Goal: Transaction & Acquisition: Purchase product/service

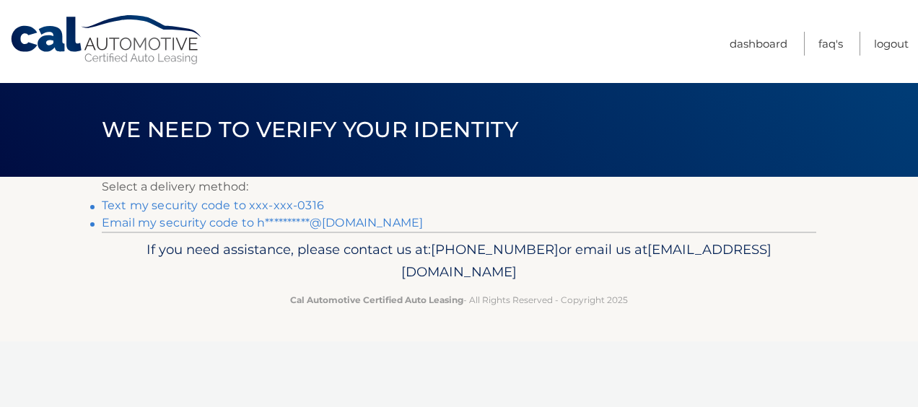
click at [264, 205] on link "Text my security code to xxx-xxx-0316" at bounding box center [213, 205] width 222 height 14
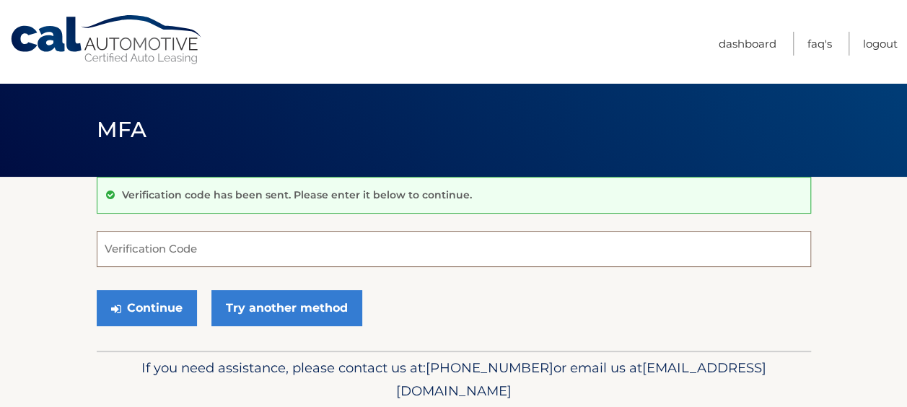
click at [273, 237] on input "Verification Code" at bounding box center [454, 249] width 714 height 36
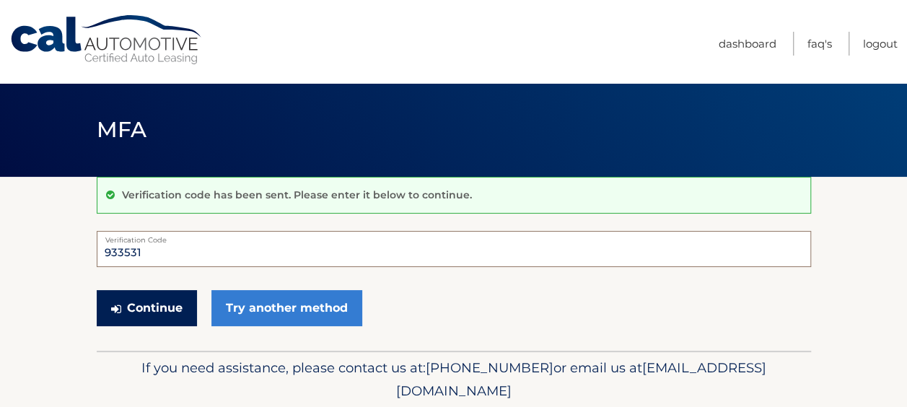
type input "933531"
click at [145, 307] on button "Continue" at bounding box center [147, 308] width 100 height 36
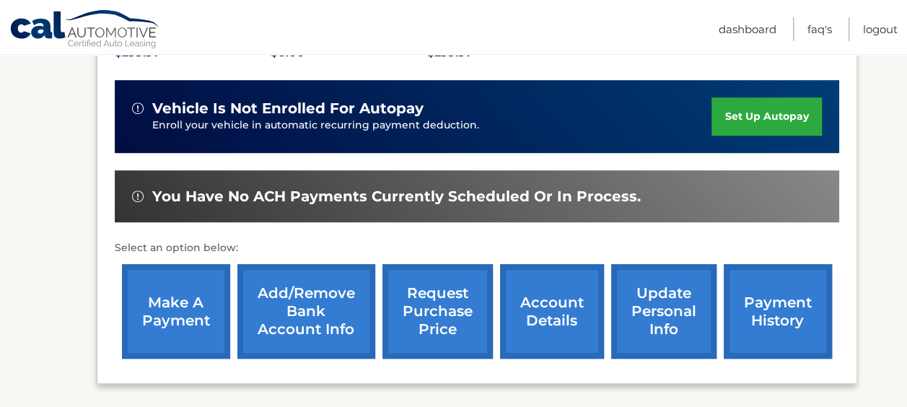
scroll to position [361, 0]
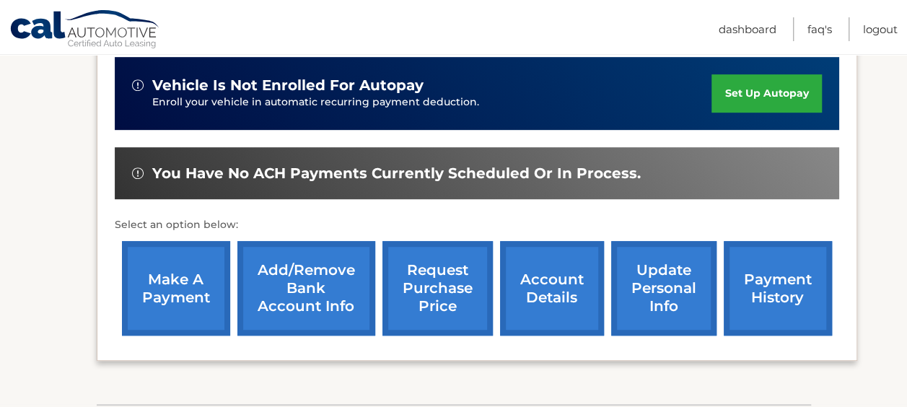
click at [299, 283] on link "Add/Remove bank account info" at bounding box center [306, 288] width 138 height 95
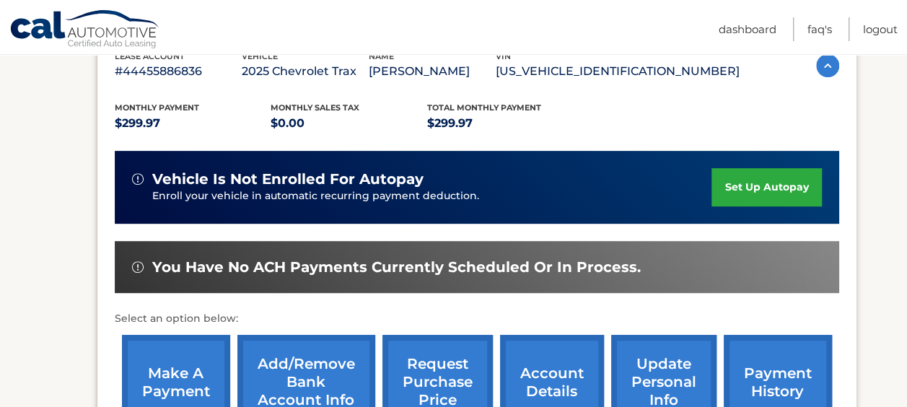
scroll to position [425, 0]
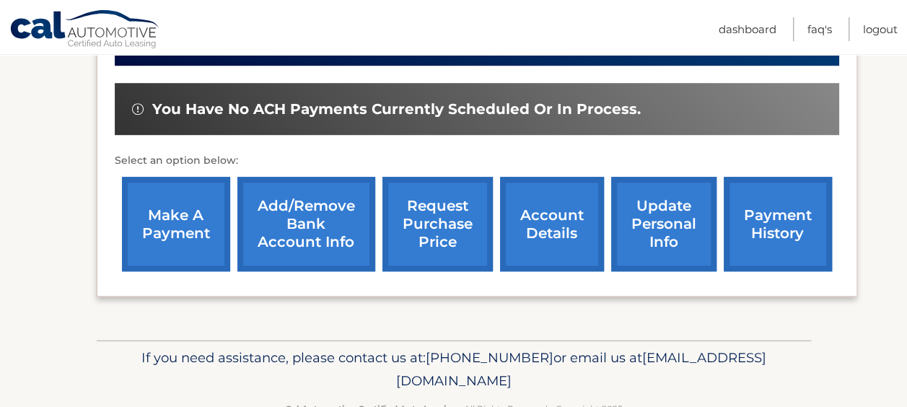
click at [165, 206] on link "make a payment" at bounding box center [176, 224] width 108 height 95
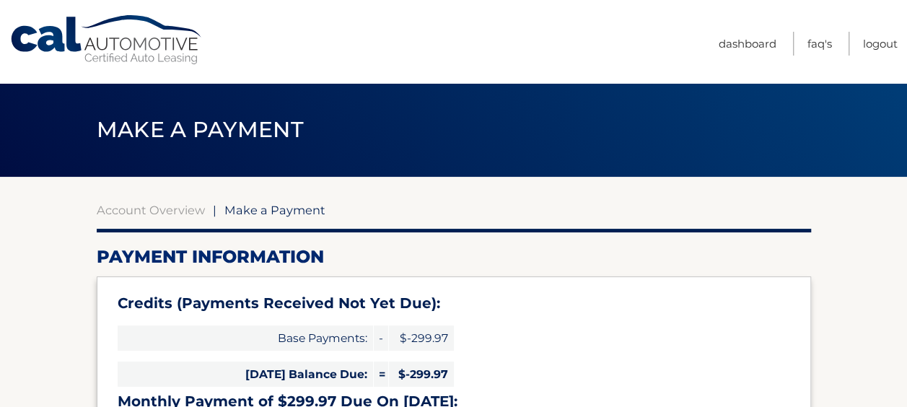
type input "0"
select select "ODMwNjlkNTktNGZhMi00YmM3LWFkZjgtYzkzMzk1NTVjZGFi"
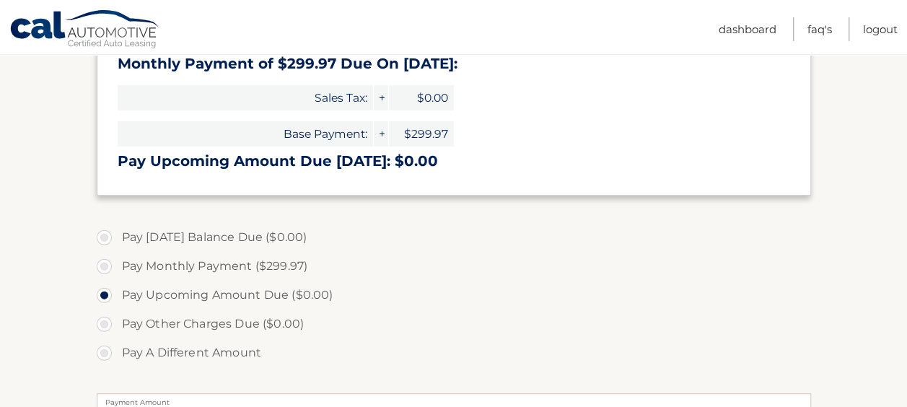
scroll to position [361, 0]
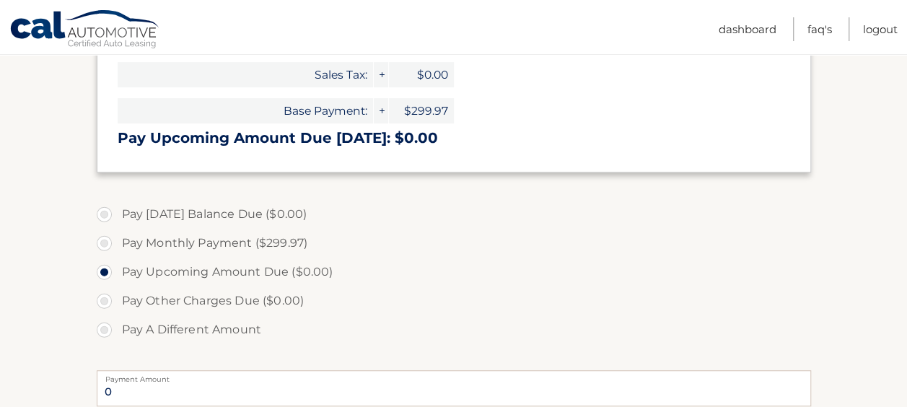
click at [105, 244] on label "Pay Monthly Payment ($299.97)" at bounding box center [454, 243] width 714 height 29
click at [105, 244] on input "Pay Monthly Payment ($299.97)" at bounding box center [109, 240] width 14 height 23
radio input "true"
type input "299.97"
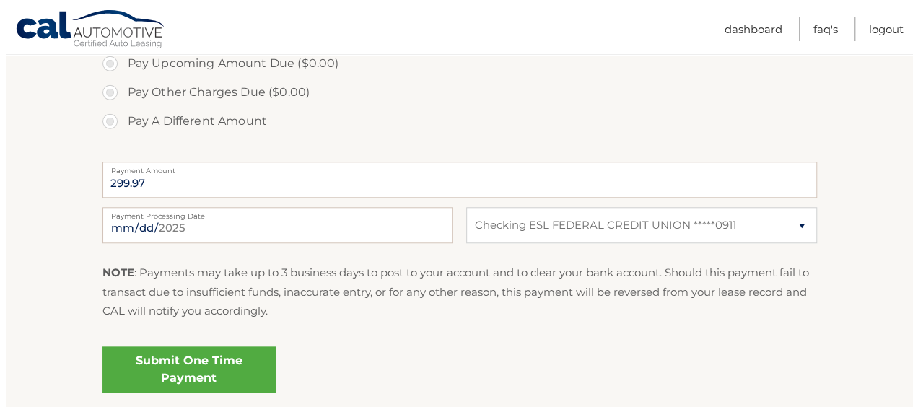
scroll to position [649, 0]
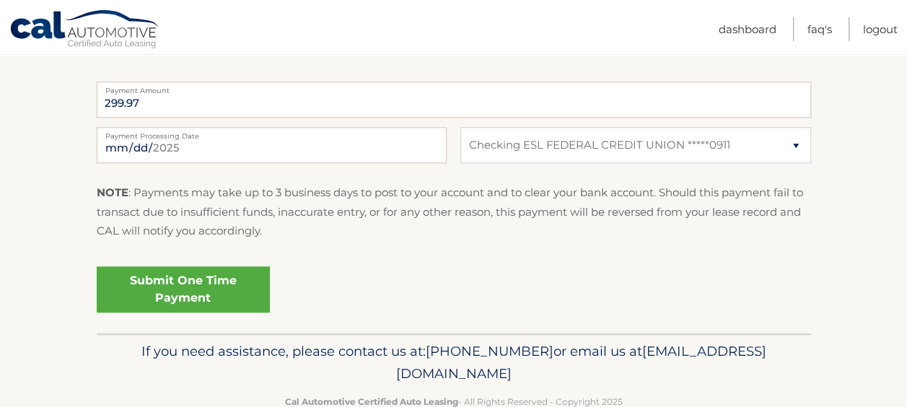
click at [175, 299] on link "Submit One Time Payment" at bounding box center [183, 289] width 173 height 46
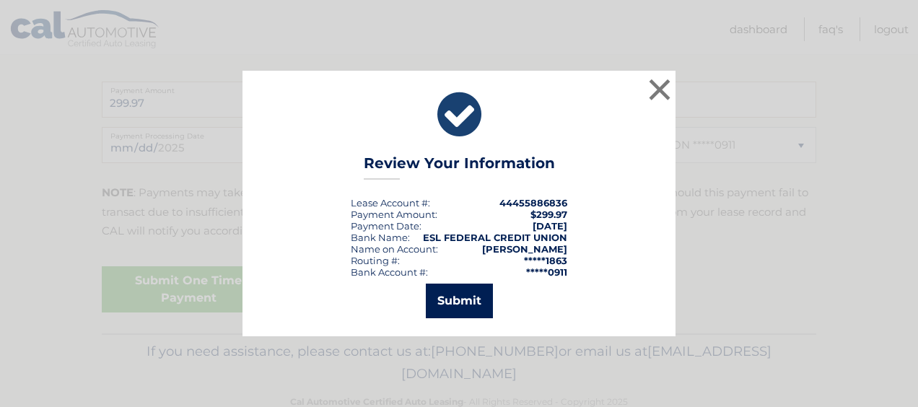
click at [450, 302] on button "Submit" at bounding box center [459, 301] width 67 height 35
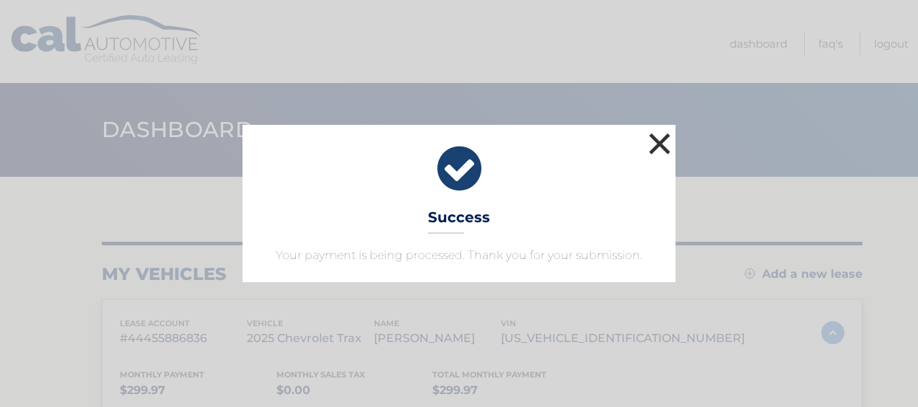
click at [661, 136] on button "×" at bounding box center [659, 143] width 29 height 29
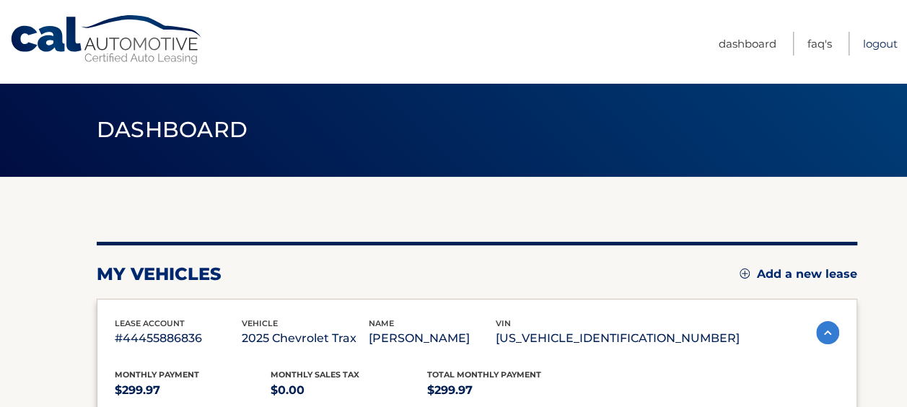
click at [871, 43] on link "Logout" at bounding box center [880, 44] width 35 height 24
